Goal: Find specific fact: Find specific fact

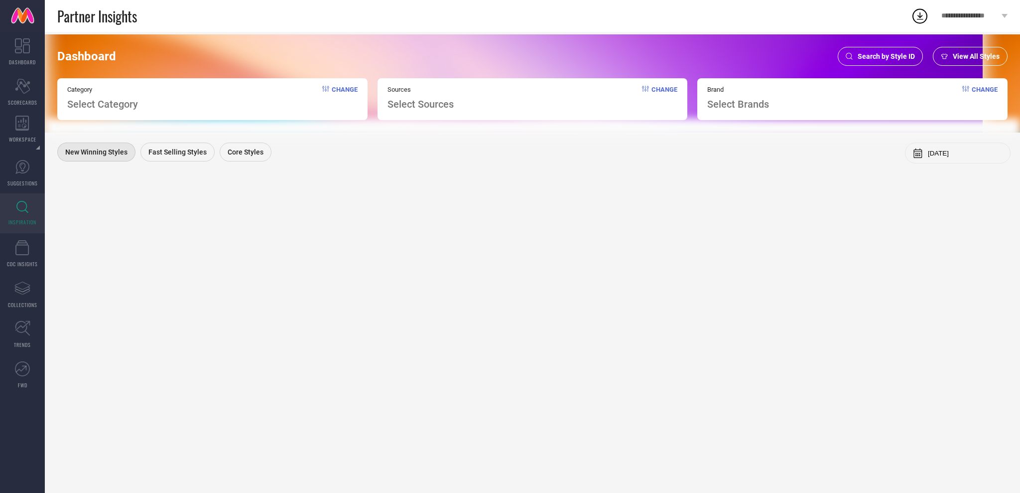
click at [963, 52] on span "View All Styles" at bounding box center [976, 56] width 47 height 8
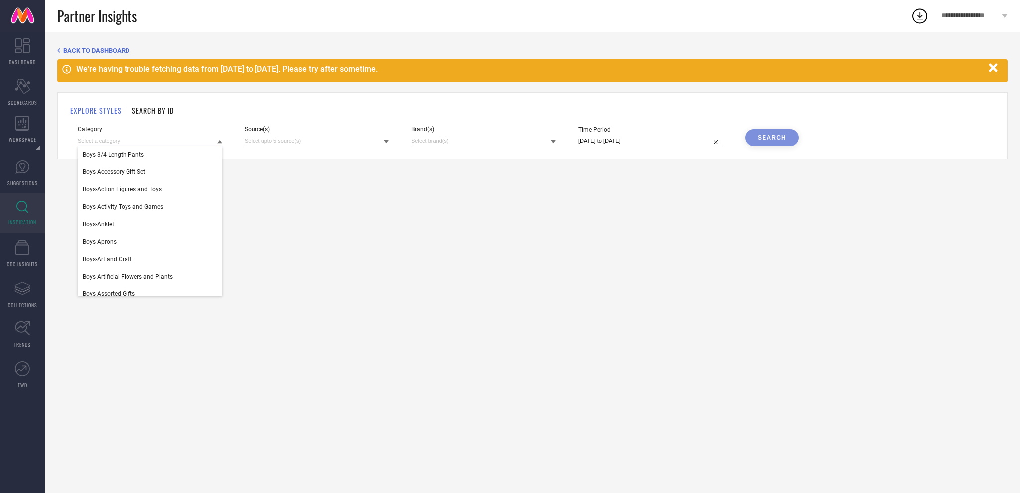
click at [178, 141] on input at bounding box center [150, 141] width 144 height 10
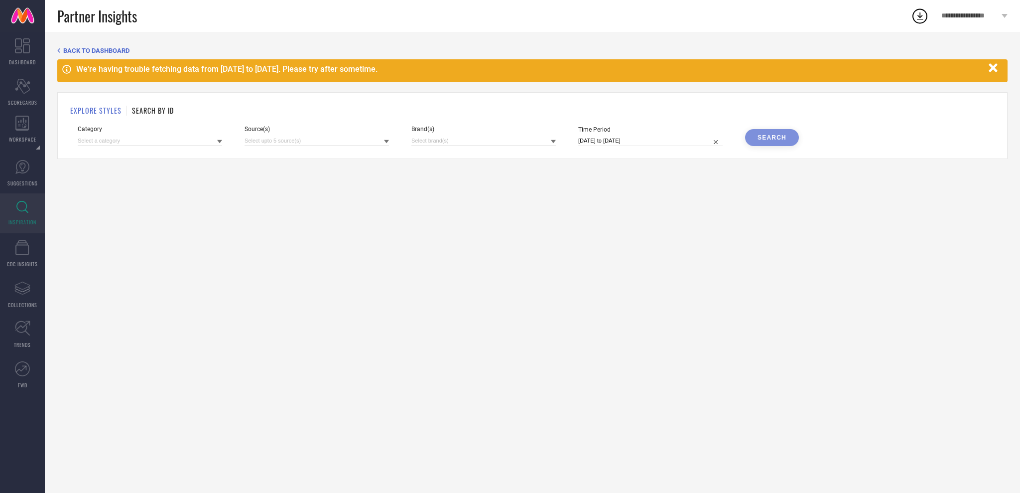
click at [995, 67] on icon "button" at bounding box center [993, 67] width 8 height 8
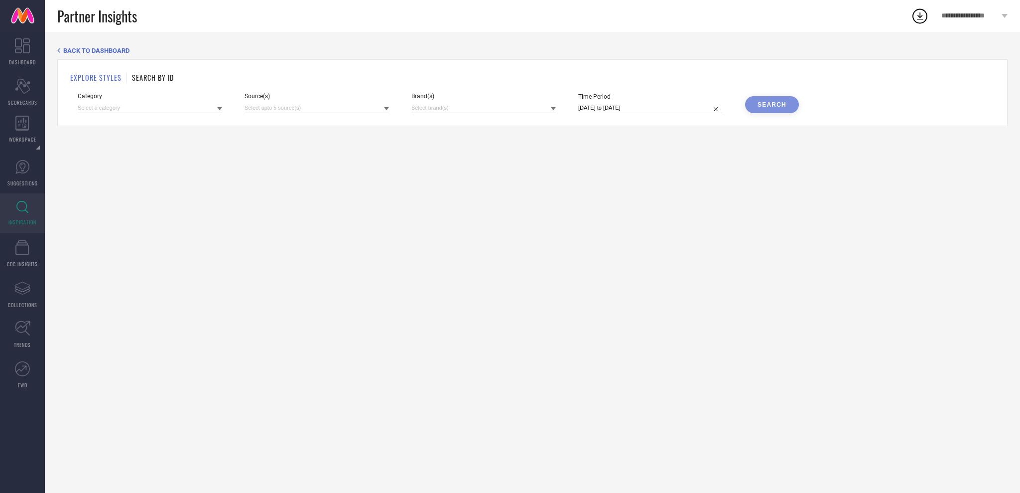
click at [150, 82] on h1 "SEARCH BY ID" at bounding box center [153, 77] width 42 height 10
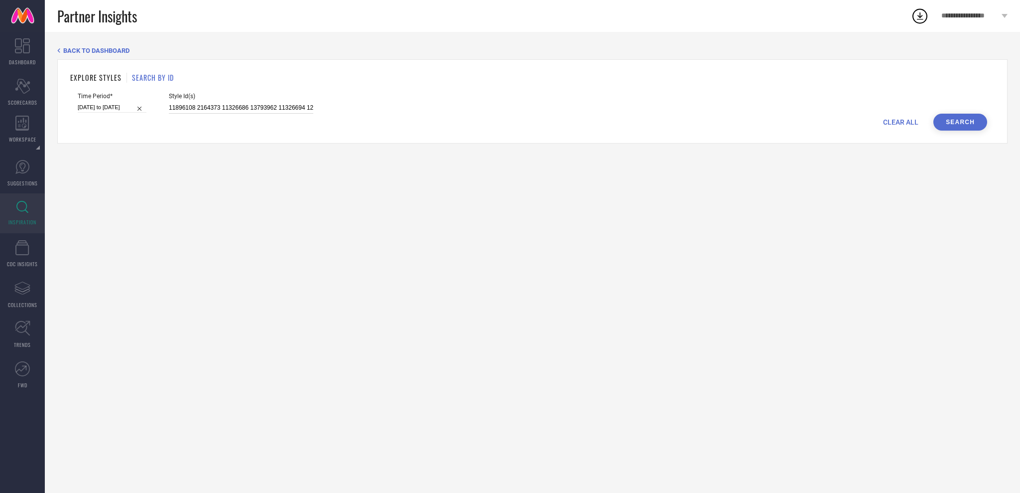
click at [199, 113] on input "11896108 2164373 11326686 13793962 11326694 12947370 10759302 10398073 21990854…" at bounding box center [241, 107] width 144 height 11
paste input "847238 29874785 29872741 15615808 29951300 22796752 15615842 19496126 13859202 …"
type input "1847238 29874785 29872741 15615808 29951300 22796752 15615842 19496126 13859202…"
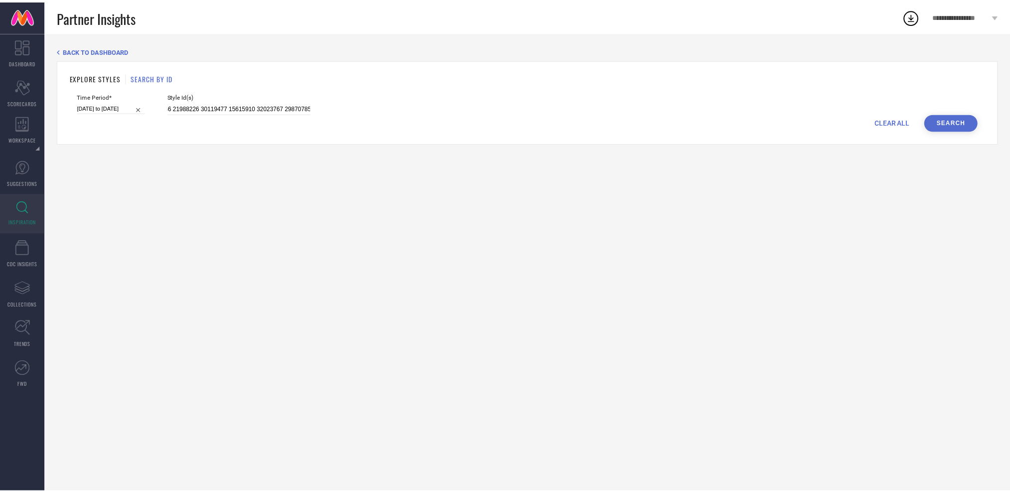
scroll to position [0, 0]
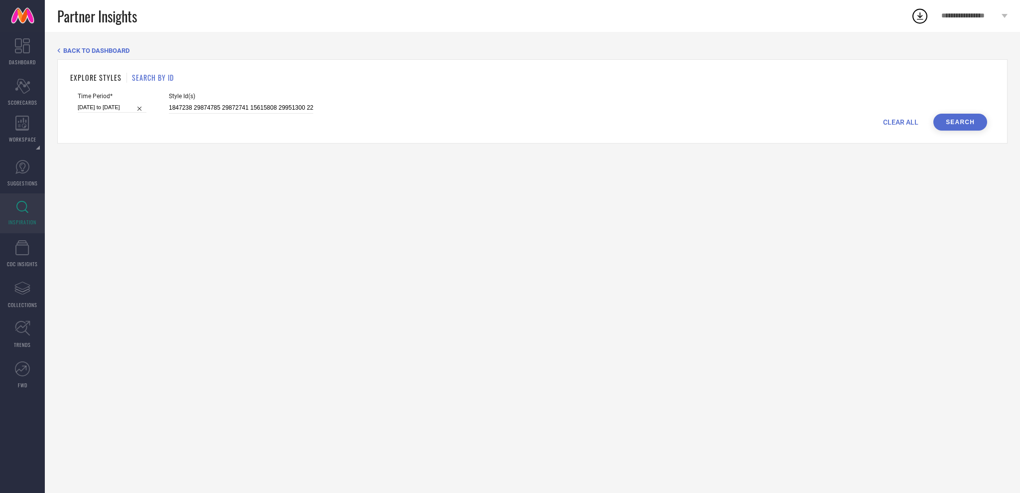
click at [959, 126] on button "Search" at bounding box center [961, 122] width 54 height 17
select select "11"
select select "2024"
select select "2025"
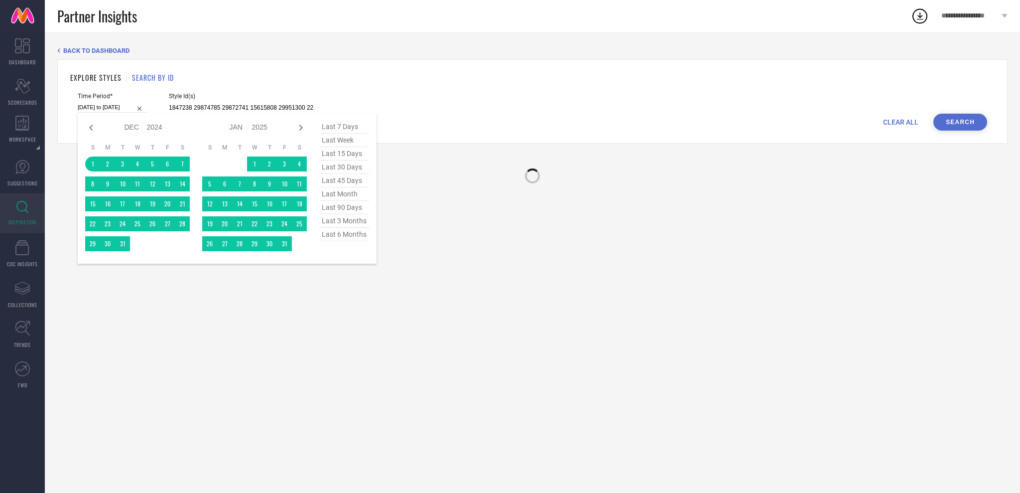
click at [118, 106] on input "[DATE] to [DATE]" at bounding box center [112, 107] width 69 height 10
click at [348, 231] on span "last 6 months" at bounding box center [344, 234] width 50 height 13
type input "[DATE] to [DATE]"
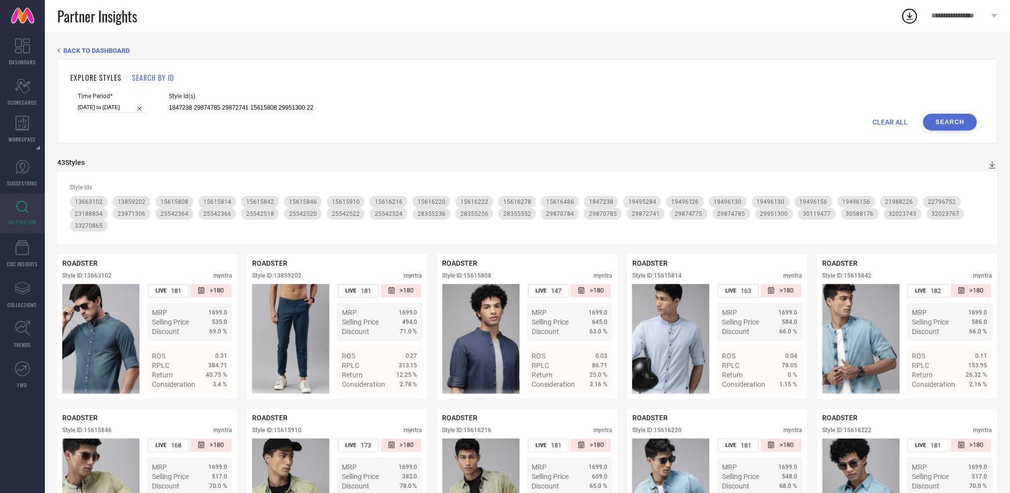
click at [953, 129] on button "Search" at bounding box center [950, 122] width 54 height 17
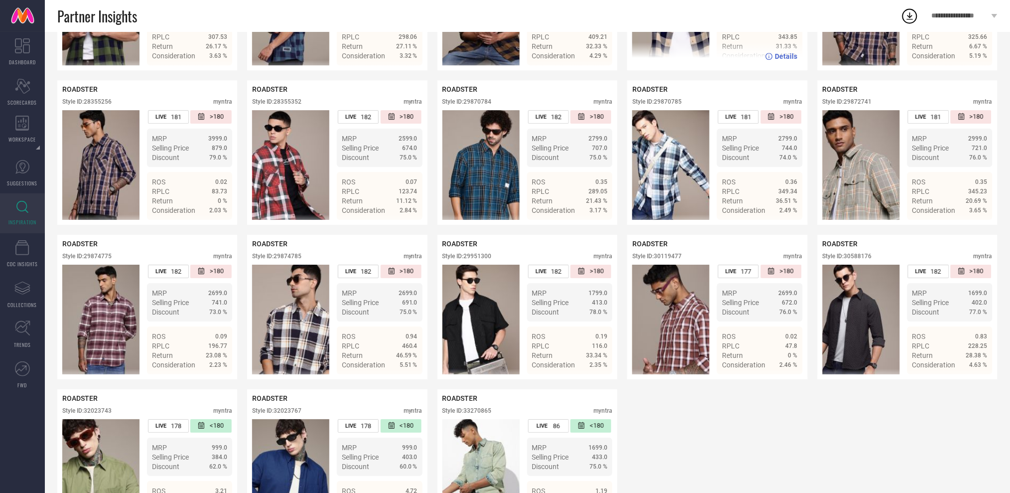
scroll to position [1173, 0]
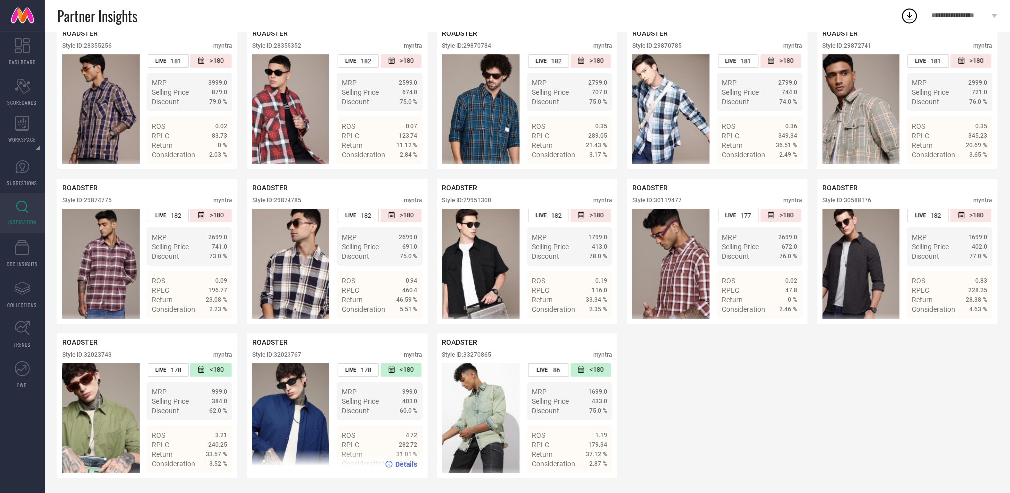
click at [267, 427] on img at bounding box center [290, 418] width 77 height 110
click at [296, 353] on div "Style ID: 32023767" at bounding box center [276, 354] width 49 height 7
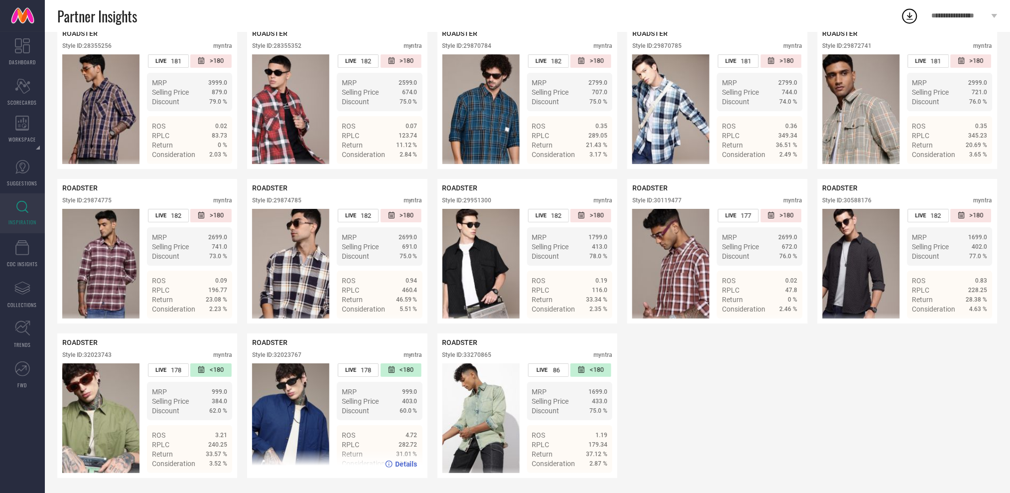
click at [296, 353] on div "Style ID: 32023767" at bounding box center [276, 354] width 49 height 7
copy div "32023767"
